Goal: Task Accomplishment & Management: Complete application form

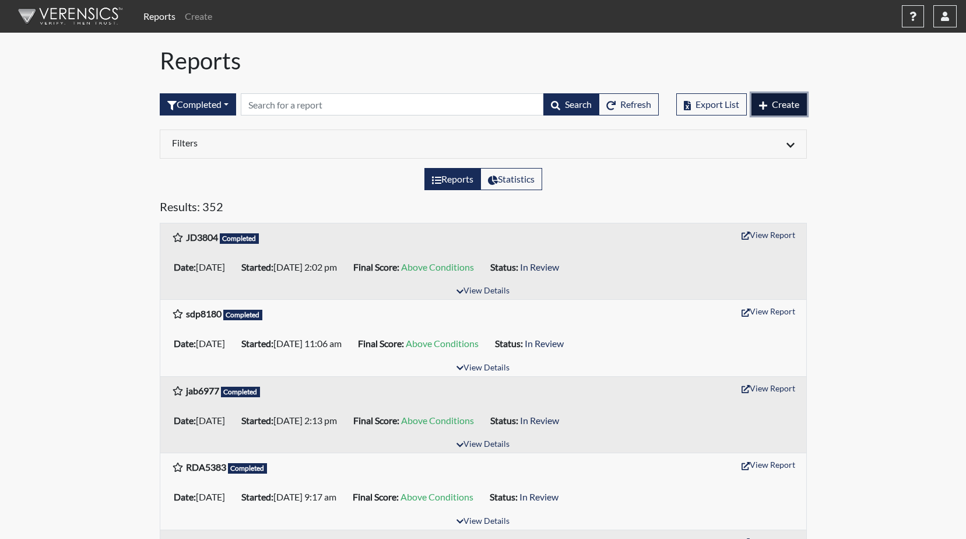
click at [779, 106] on span "Create" at bounding box center [785, 104] width 27 height 11
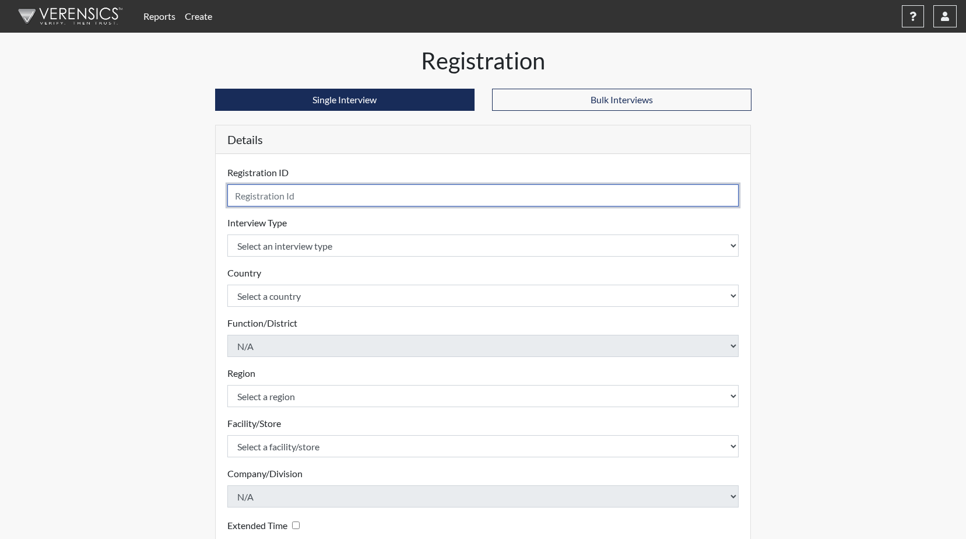
click at [291, 202] on input "text" at bounding box center [483, 195] width 512 height 22
type input "ISS0835"
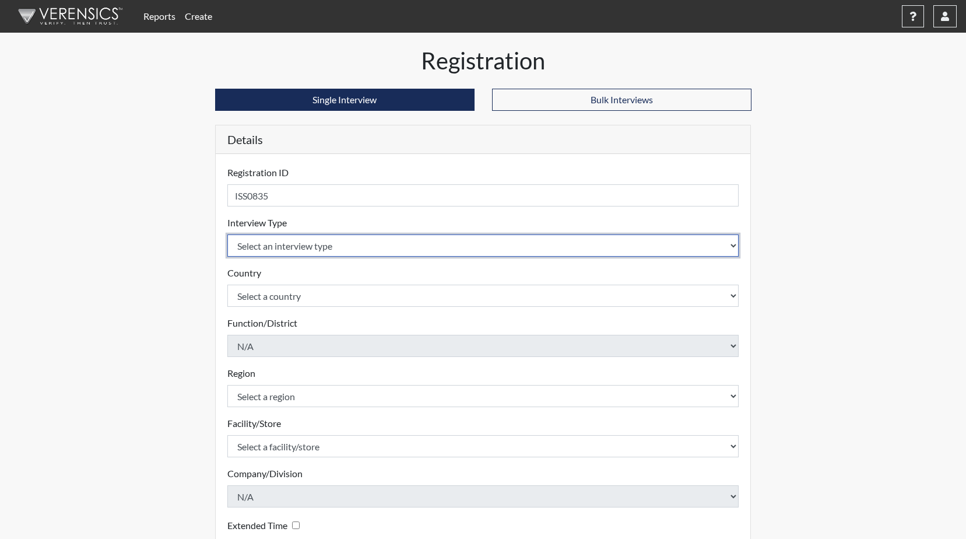
click at [325, 240] on select "Select an interview type Corrections Pre-Employment" at bounding box center [483, 245] width 512 height 22
select select "ff733e93-e1bf-11ea-9c9f-0eff0cf7eb8f"
click at [227, 234] on select "Select an interview type Corrections Pre-Employment" at bounding box center [483, 245] width 512 height 22
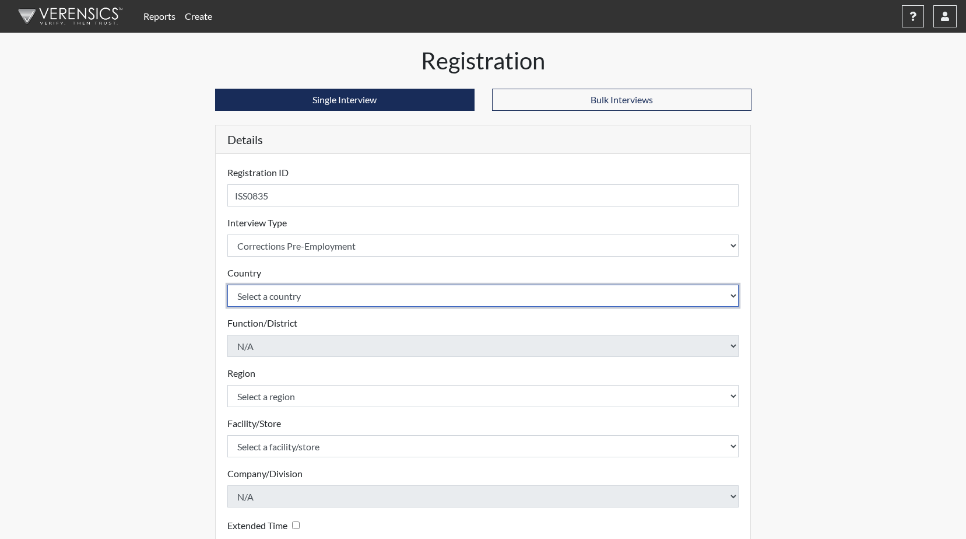
click at [314, 291] on select "Select a country [GEOGRAPHIC_DATA] [GEOGRAPHIC_DATA]" at bounding box center [483, 295] width 512 height 22
select select "united-states-of-[GEOGRAPHIC_DATA]"
click at [227, 284] on select "Select a country [GEOGRAPHIC_DATA] [GEOGRAPHIC_DATA]" at bounding box center [483, 295] width 512 height 22
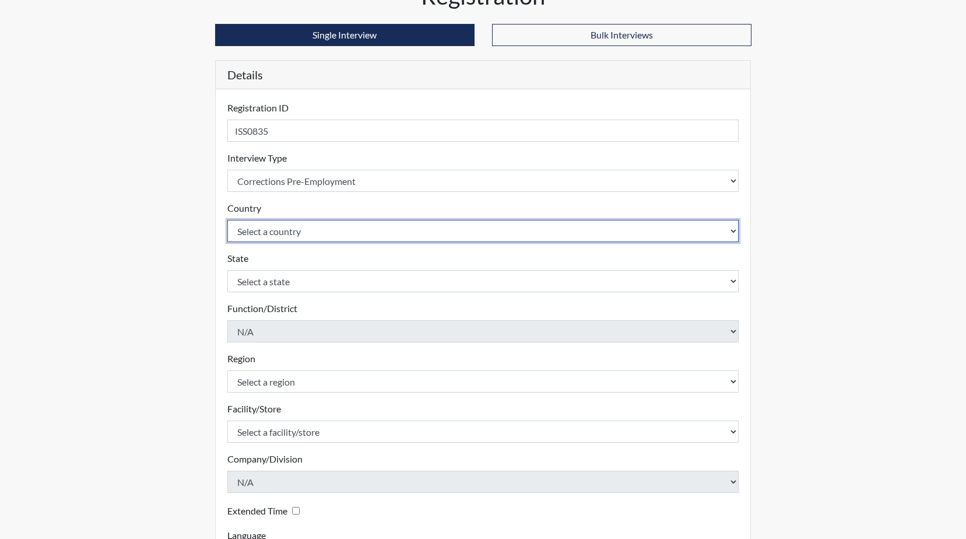
scroll to position [117, 0]
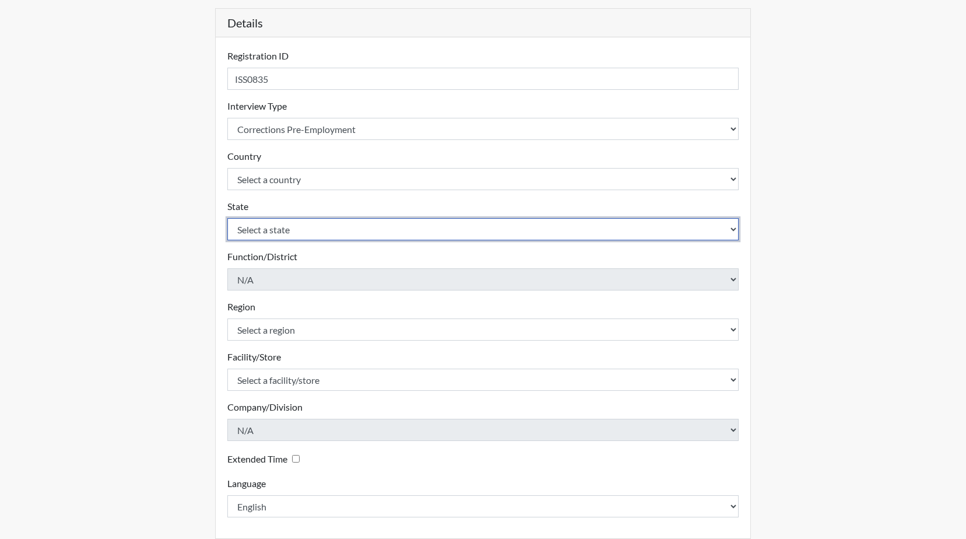
click at [278, 230] on select "Select a state [US_STATE] [US_STATE] [US_STATE] [US_STATE] [US_STATE] [US_STATE…" at bounding box center [483, 229] width 512 height 22
select select "GA"
click at [227, 218] on select "Select a state [US_STATE] [US_STATE] [US_STATE] [US_STATE] [US_STATE] [US_STATE…" at bounding box center [483, 229] width 512 height 22
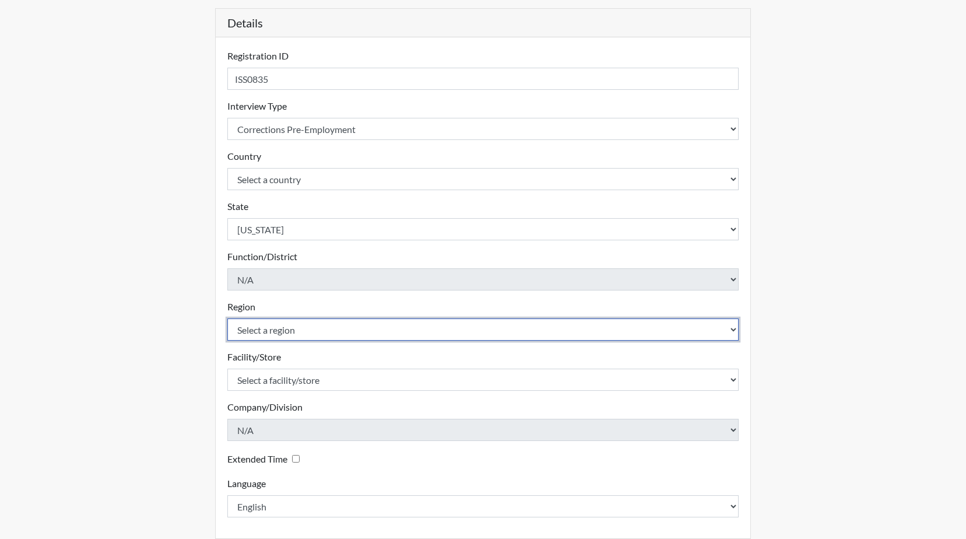
click at [280, 331] on select "Select a region [GEOGRAPHIC_DATA]" at bounding box center [483, 329] width 512 height 22
select select "8bdab1f8-09d2-48bf-ae6d-f2dae3084107"
click at [227, 318] on select "Select a region [GEOGRAPHIC_DATA]" at bounding box center [483, 329] width 512 height 22
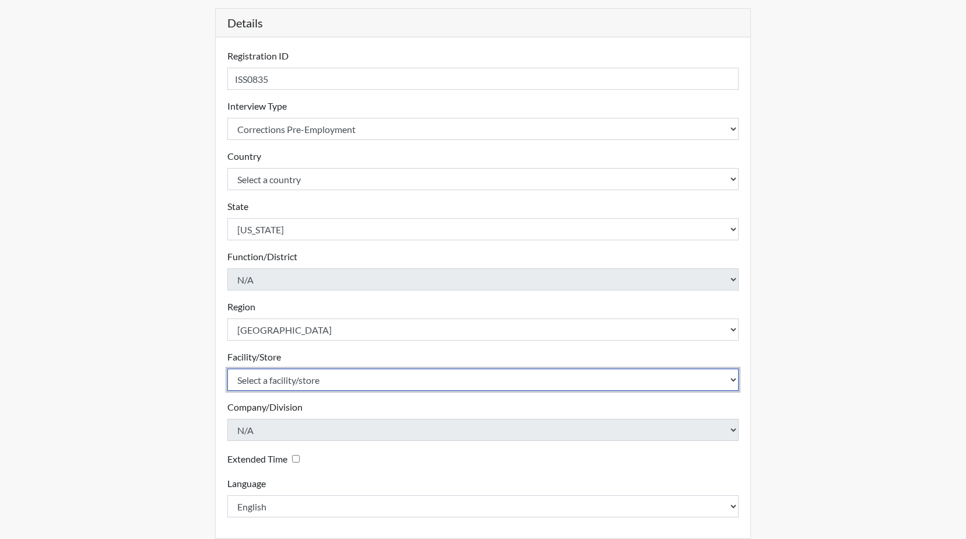
click at [290, 373] on select "Select a facility/store GD&CP SMU*+" at bounding box center [483, 379] width 512 height 22
select select "43ff33d3-b326-4461-b740-f0025afaca61"
click at [227, 368] on select "Select a facility/store GD&CP SMU*+" at bounding box center [483, 379] width 512 height 22
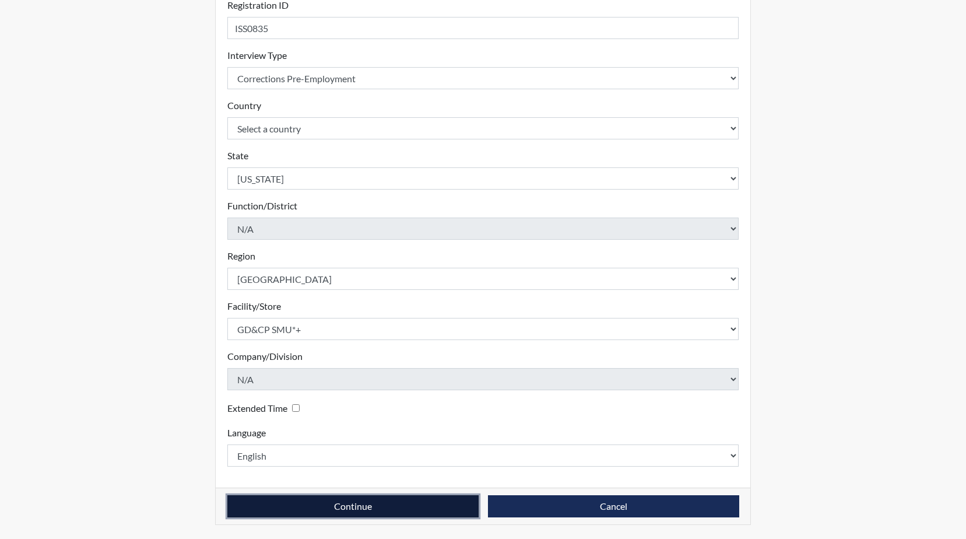
click at [350, 504] on button "Continue" at bounding box center [352, 506] width 251 height 22
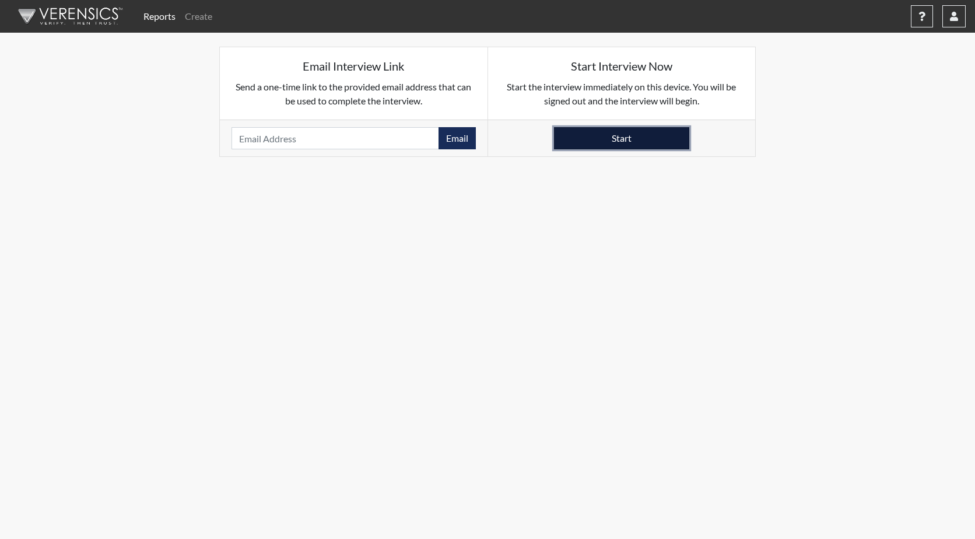
click at [624, 138] on button "Start" at bounding box center [621, 138] width 135 height 22
